Goal: Find specific page/section

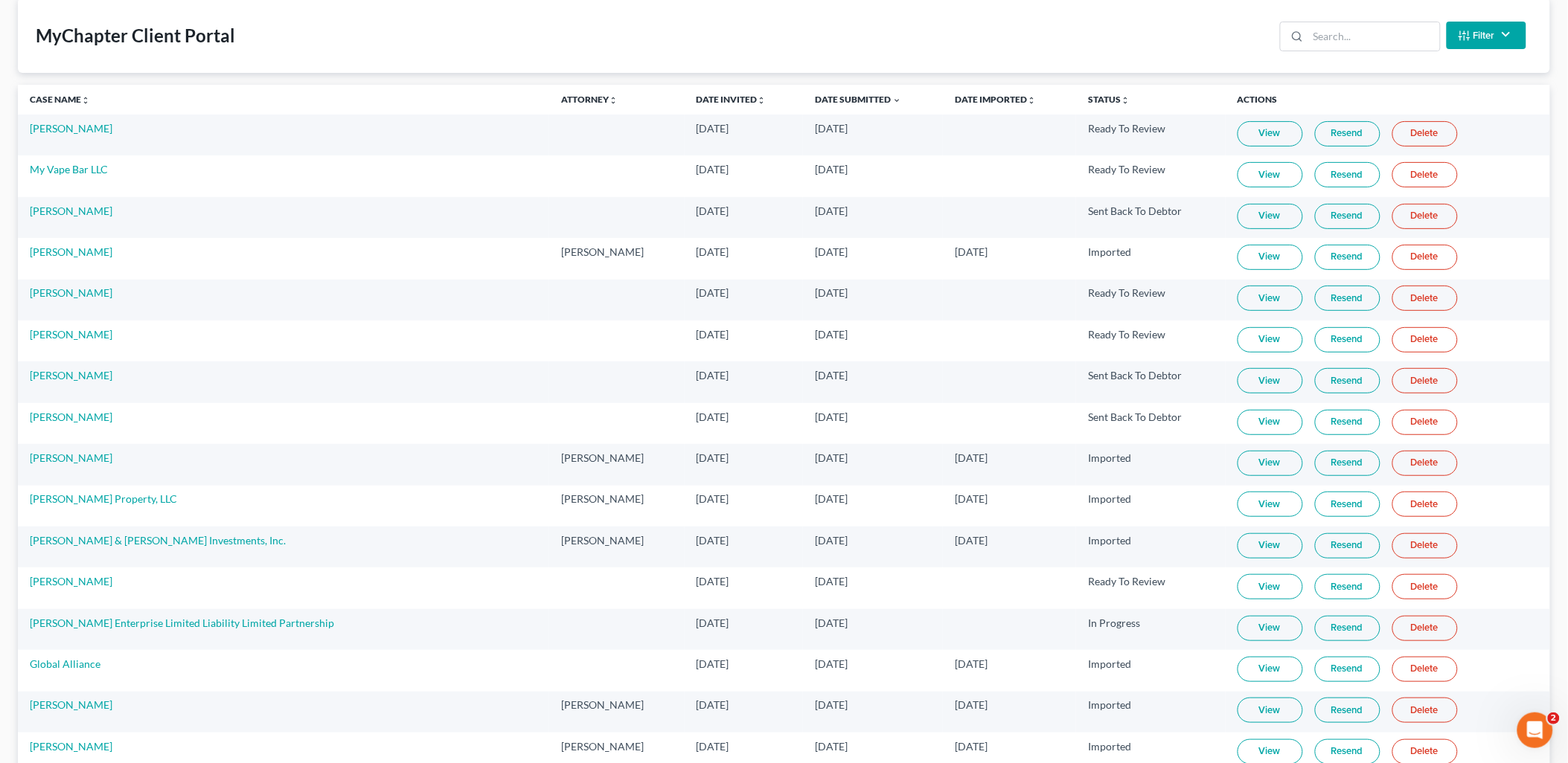
scroll to position [83, 0]
click at [1374, 27] on input "search" at bounding box center [1374, 34] width 132 height 29
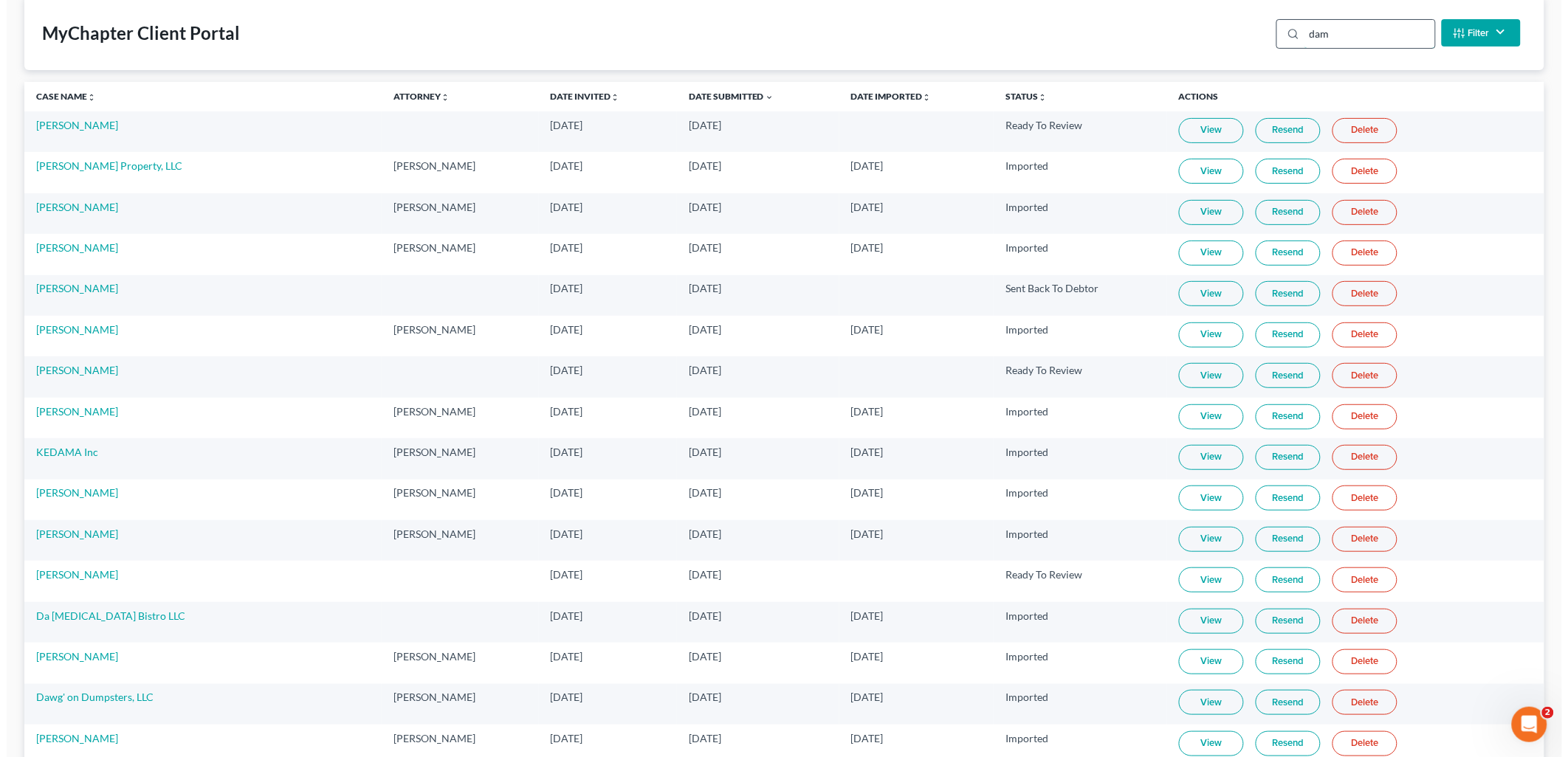
scroll to position [0, 0]
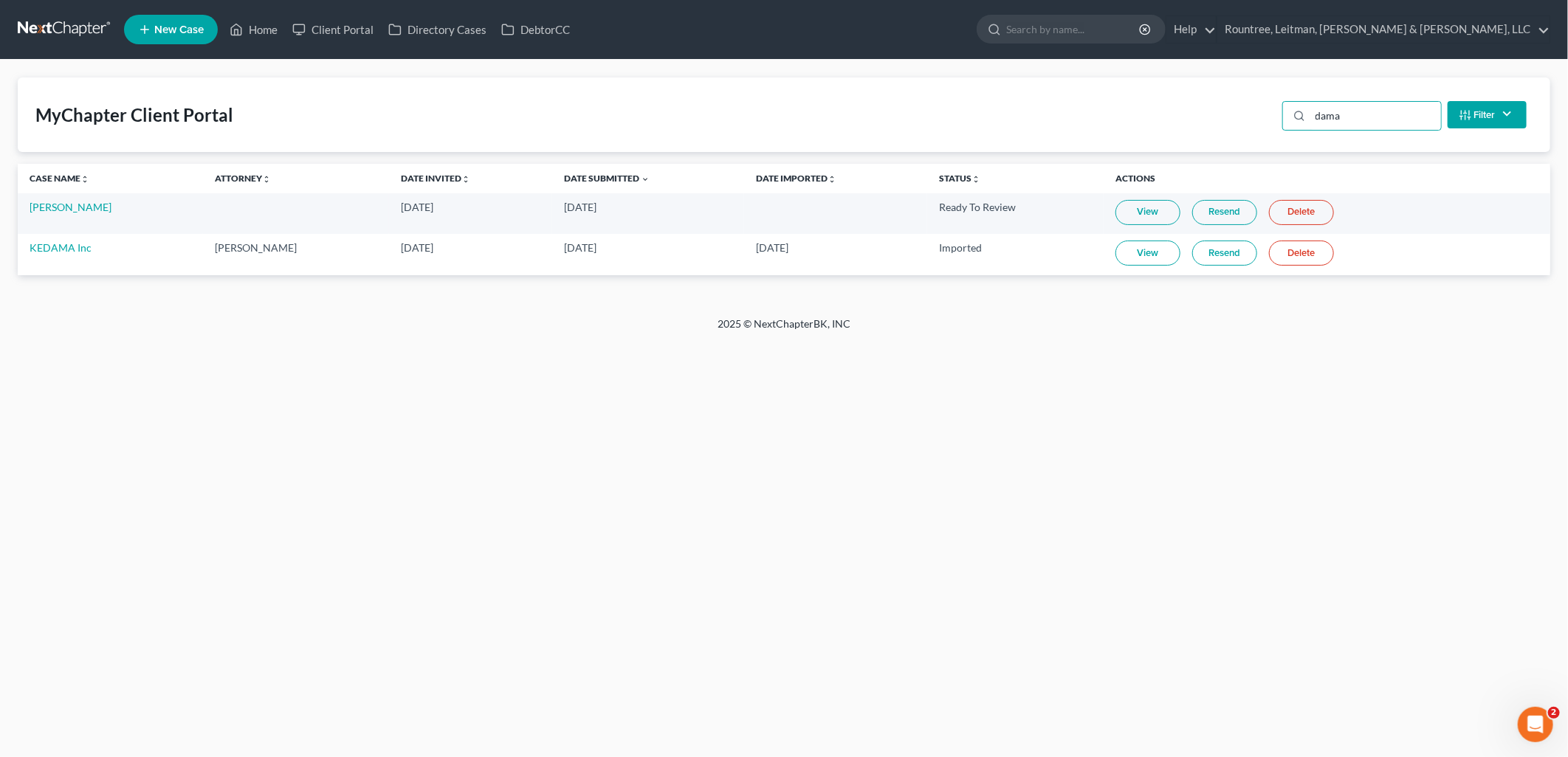
click at [1159, 218] on link "View" at bounding box center [1148, 212] width 65 height 25
click at [1375, 113] on input "dama" at bounding box center [1375, 115] width 131 height 28
click at [1371, 119] on input "dama" at bounding box center [1375, 115] width 131 height 28
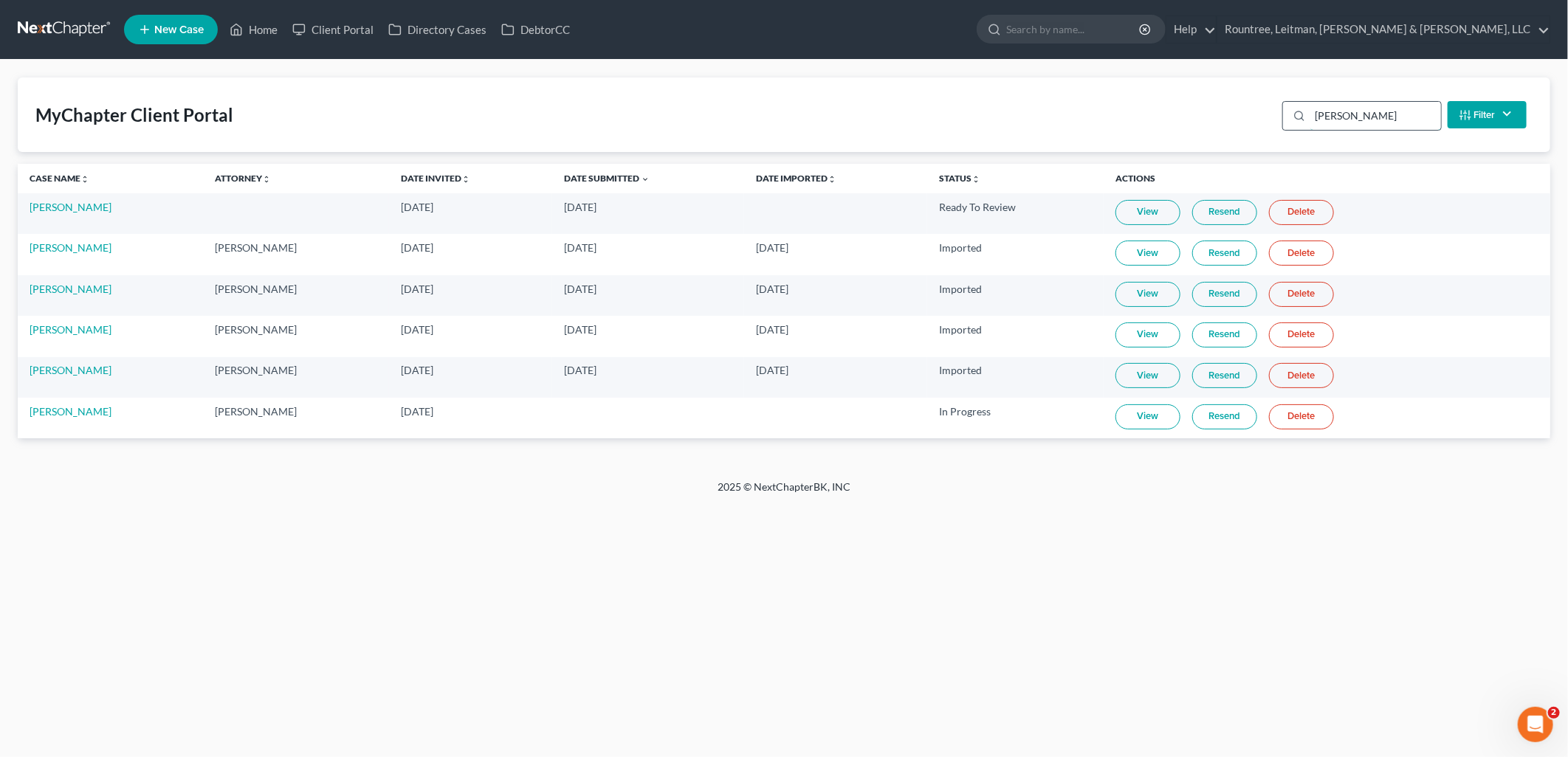
click at [1346, 123] on input "[PERSON_NAME]" at bounding box center [1375, 115] width 131 height 28
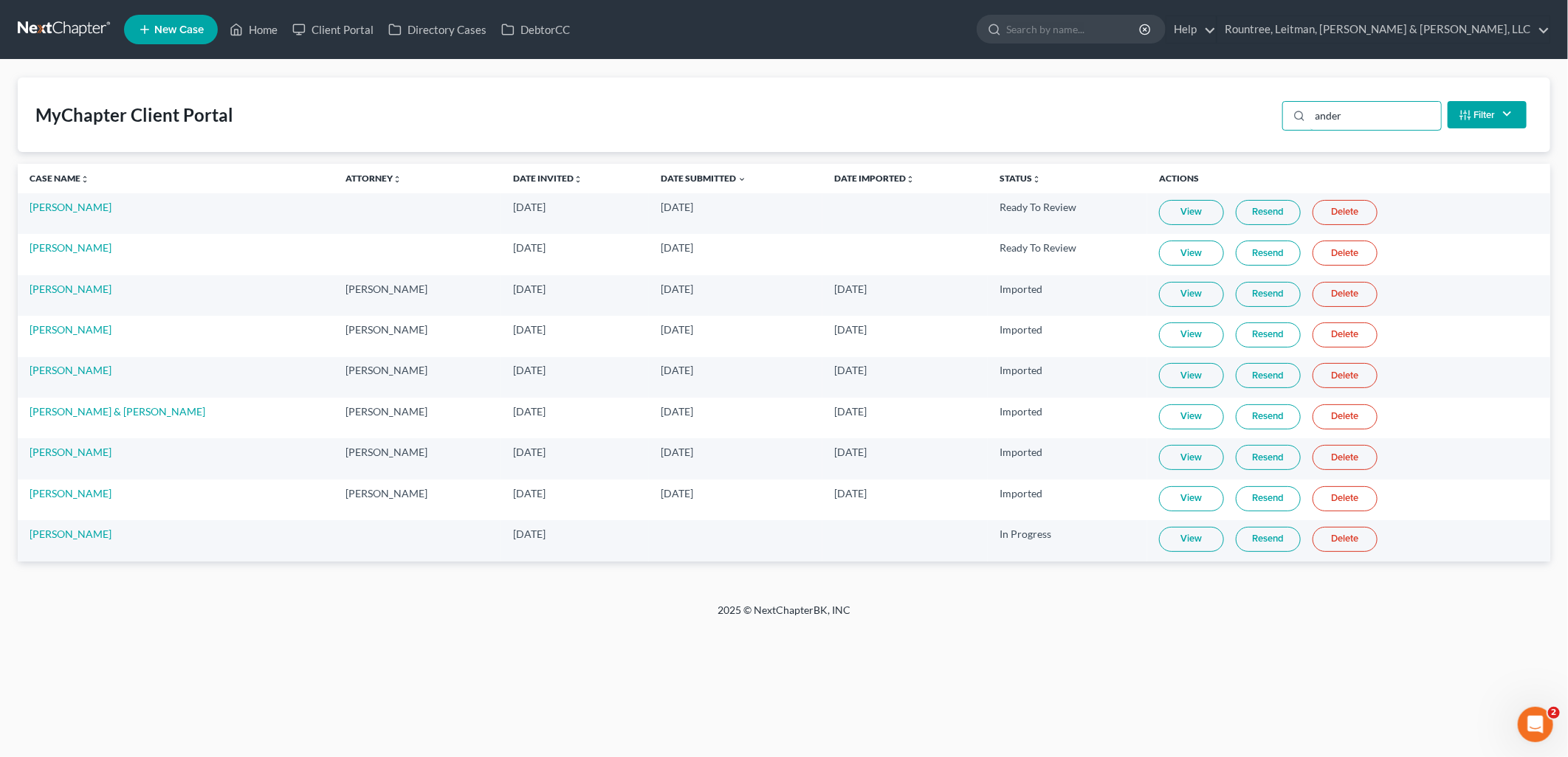
type input "ander"
click at [1270, 547] on link "Resend" at bounding box center [1268, 539] width 65 height 25
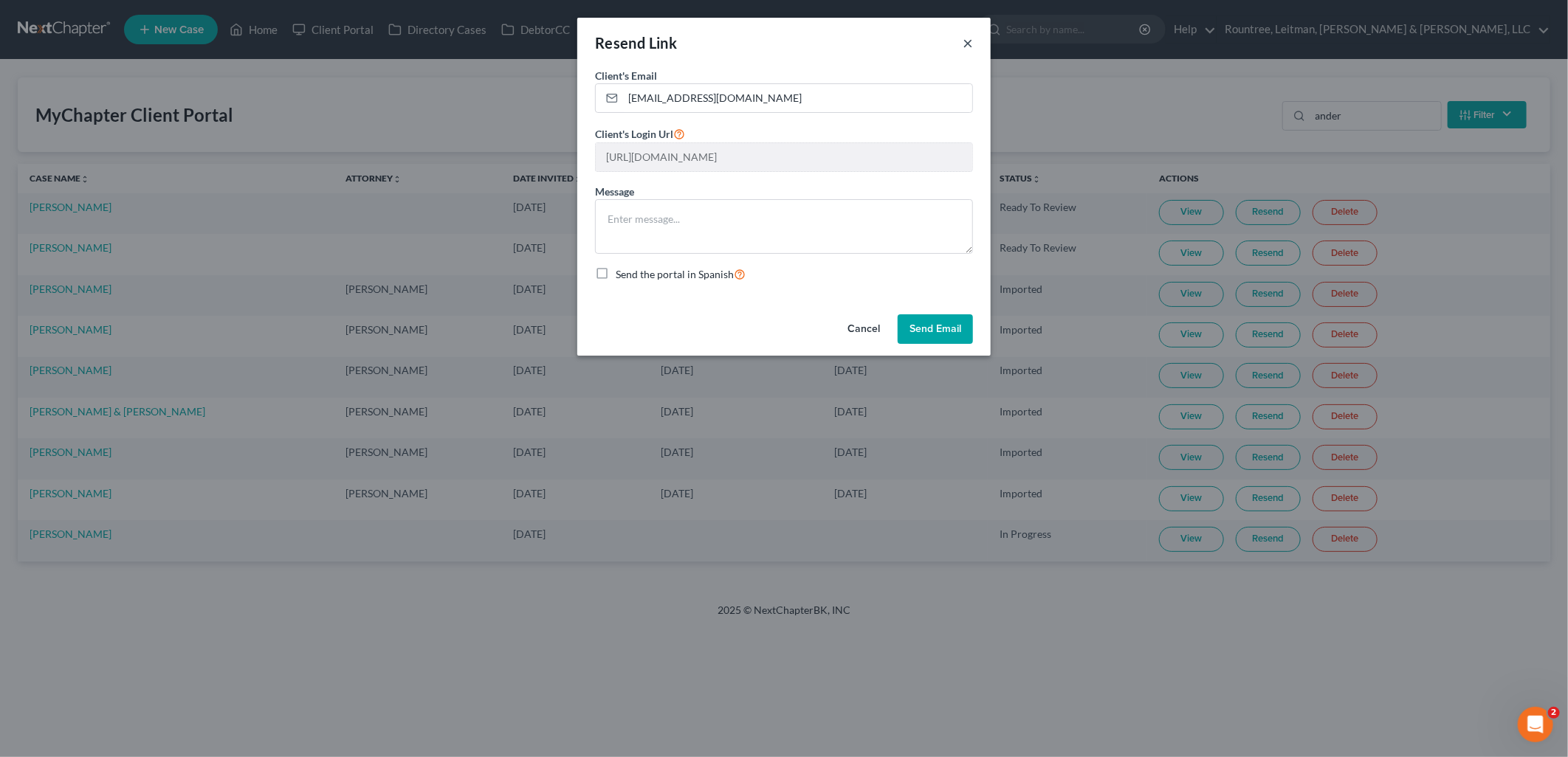
click at [965, 42] on button "×" at bounding box center [968, 43] width 11 height 18
